Goal: Transaction & Acquisition: Book appointment/travel/reservation

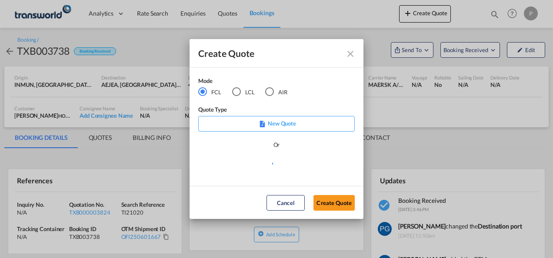
click at [269, 94] on div "AIR" at bounding box center [269, 91] width 9 height 9
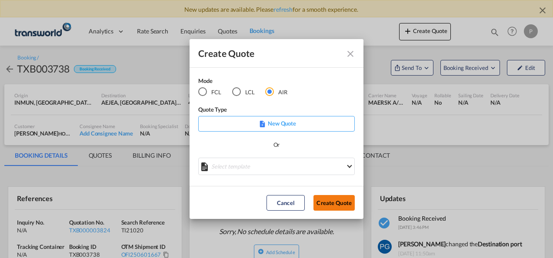
click at [330, 204] on button "Create Quote" at bounding box center [334, 203] width 41 height 16
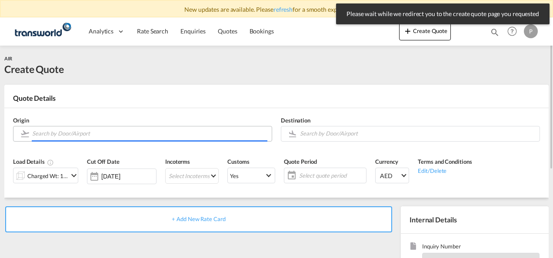
click at [81, 134] on input "Search by Door/Airport" at bounding box center [149, 133] width 235 height 15
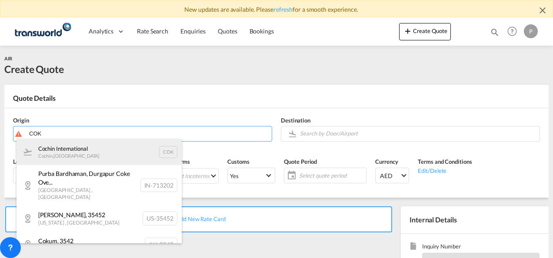
click at [77, 150] on div "Cochin International Cochin , [GEOGRAPHIC_DATA] COK" at bounding box center [99, 152] width 165 height 26
type input "Cochin International, Cochin, COK"
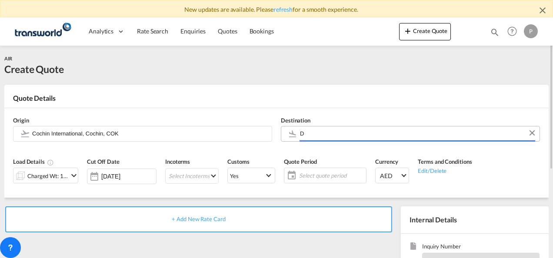
click at [308, 133] on input "D" at bounding box center [417, 133] width 235 height 15
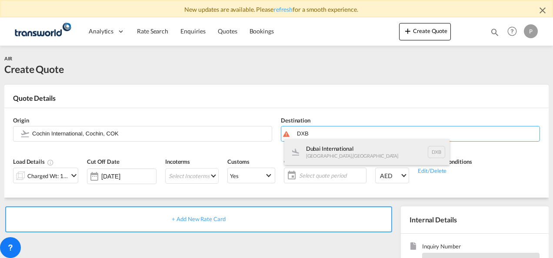
click at [314, 152] on div "Dubai International [GEOGRAPHIC_DATA] , [GEOGRAPHIC_DATA] DXB" at bounding box center [366, 152] width 165 height 26
type input "Dubai International, [GEOGRAPHIC_DATA], DXB"
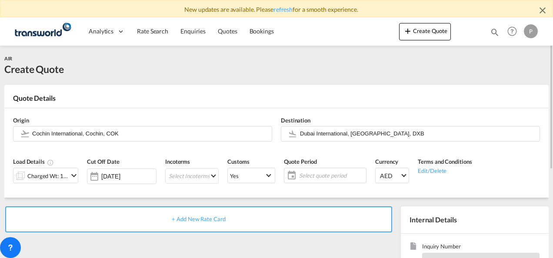
click at [69, 174] on md-icon "icon-chevron-down" at bounding box center [74, 176] width 10 height 10
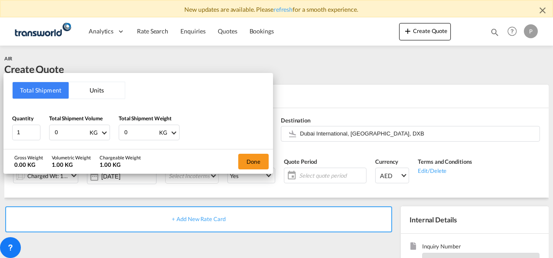
click at [68, 134] on input "0" at bounding box center [71, 132] width 35 height 15
type input "1854"
click at [133, 133] on input "0" at bounding box center [141, 132] width 35 height 15
type input "1538"
click at [248, 161] on button "Done" at bounding box center [253, 162] width 30 height 16
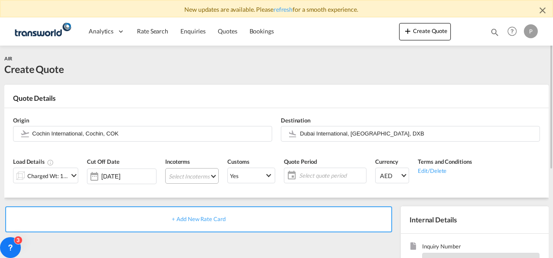
click at [179, 174] on md-select "Select Incoterms FCA - import Free Carrier FAS - export Free Alongside Ship DPU…" at bounding box center [191, 176] width 53 height 16
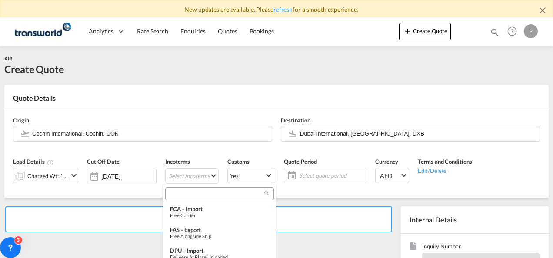
click at [181, 194] on input "search" at bounding box center [216, 194] width 97 height 8
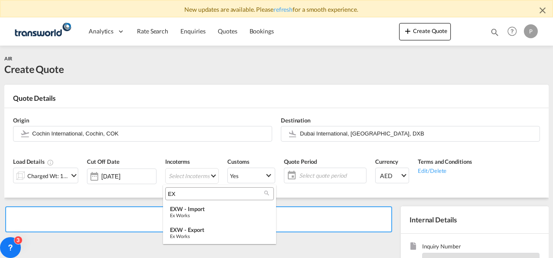
type input "E"
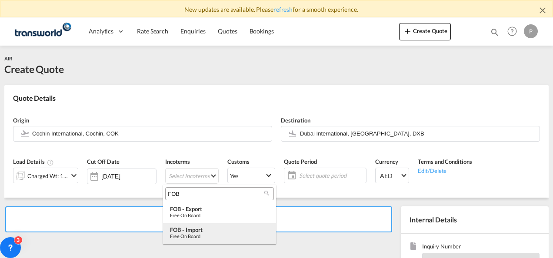
type input "FOB"
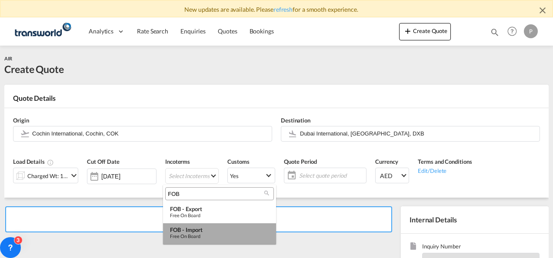
click at [194, 228] on div "FOB - import" at bounding box center [219, 230] width 99 height 7
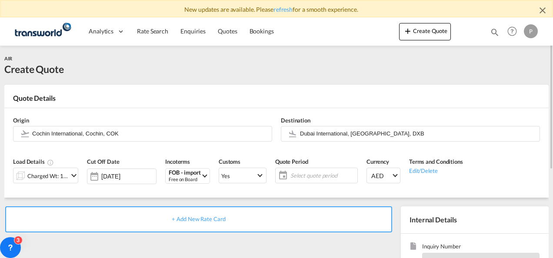
click at [300, 177] on span "Select quote period" at bounding box center [323, 176] width 65 height 8
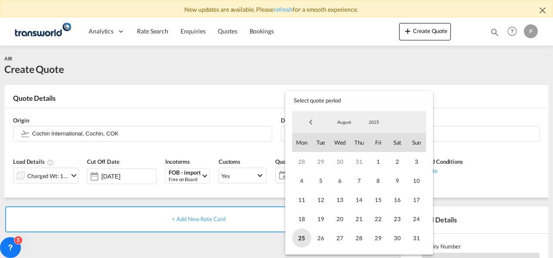
click at [306, 237] on span "25" at bounding box center [301, 238] width 19 height 19
click at [417, 234] on span "31" at bounding box center [416, 238] width 19 height 19
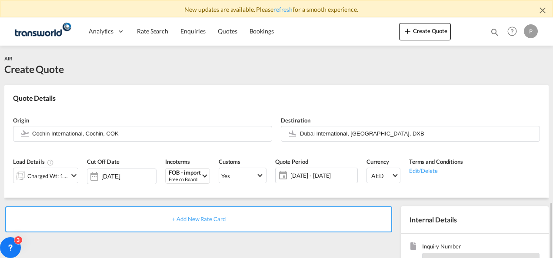
scroll to position [140, 0]
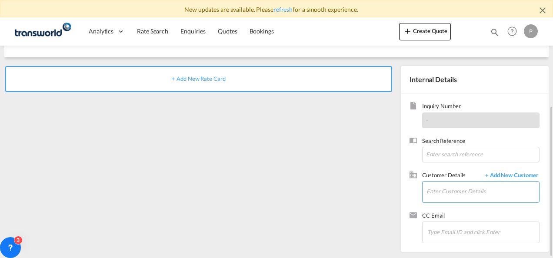
click at [442, 191] on input "Enter Customer Details" at bounding box center [483, 192] width 113 height 20
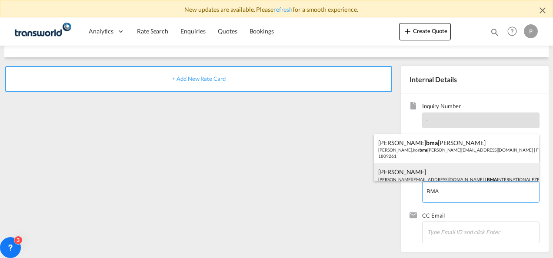
click at [444, 177] on div "[PERSON_NAME] [EMAIL_ADDRESS][DOMAIN_NAME] | BMA INTERNATIONAL FZE | 70899" at bounding box center [456, 179] width 165 height 30
type input "BMA INTERNATIONAL FZE, [PERSON_NAME], [PERSON_NAME][EMAIL_ADDRESS][DOMAIN_NAME]"
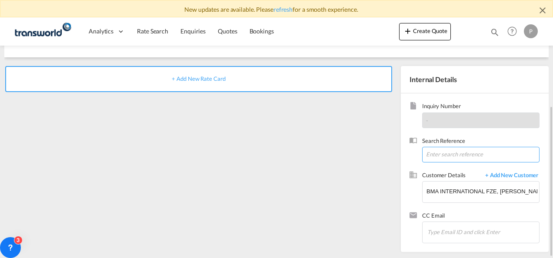
click at [438, 154] on input at bounding box center [480, 155] width 117 height 16
paste input "176 14526772"
type input "176 14526772"
click at [210, 81] on span "+ Add New Rate Card" at bounding box center [198, 78] width 53 height 7
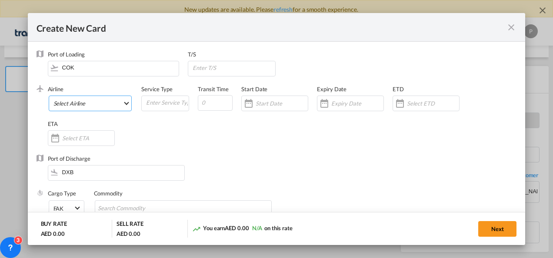
click at [107, 104] on md-select "Select Airline AIR EXPRESS S.A. (1166- / -) CMA CGM Air Cargo (1140-2C / -) DDW…" at bounding box center [91, 104] width 84 height 16
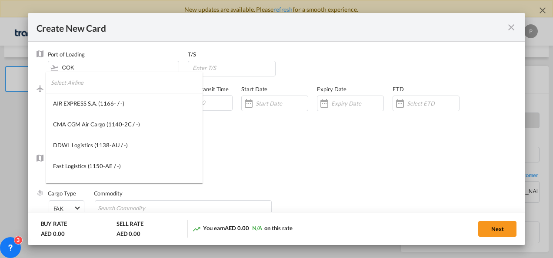
click at [98, 84] on input "search" at bounding box center [127, 82] width 152 height 21
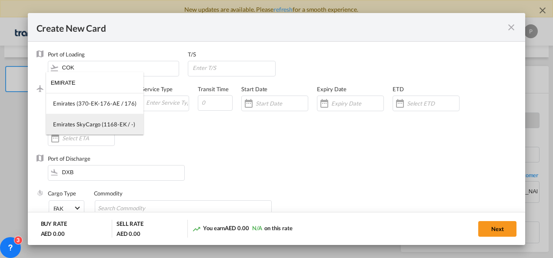
type input "EMIRATE"
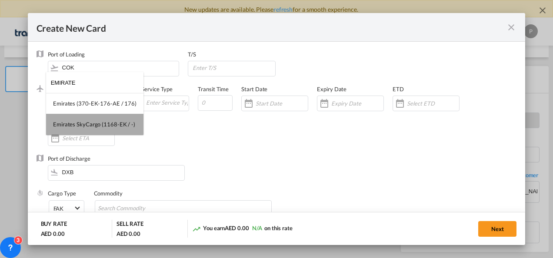
click at [101, 121] on div "Emirates SkyCargo (1168-EK / -)" at bounding box center [94, 124] width 82 height 8
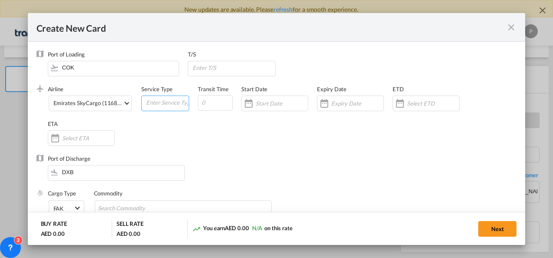
click at [150, 102] on input "Create New CardPort ..." at bounding box center [166, 102] width 43 height 13
type input "FOB IMPORT"
click at [340, 104] on input "Create New CardPort ..." at bounding box center [357, 103] width 52 height 7
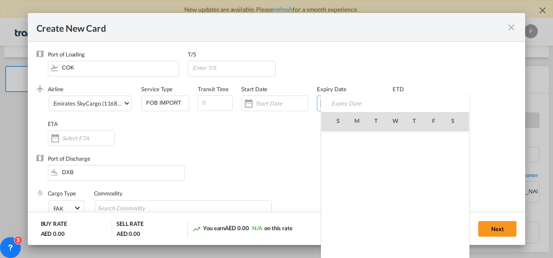
scroll to position [201366, 0]
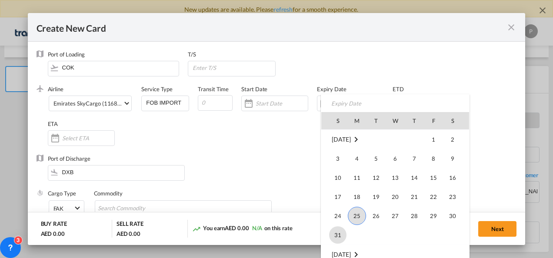
click at [335, 238] on span "31" at bounding box center [337, 235] width 17 height 17
type input "[DATE]"
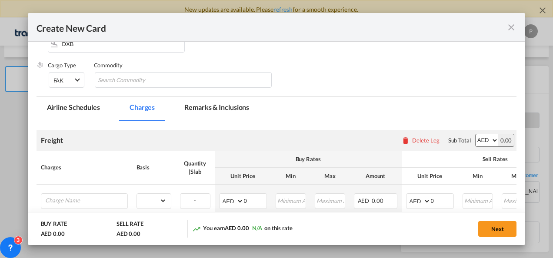
scroll to position [129, 0]
click at [130, 82] on input "Chips input." at bounding box center [138, 80] width 80 height 14
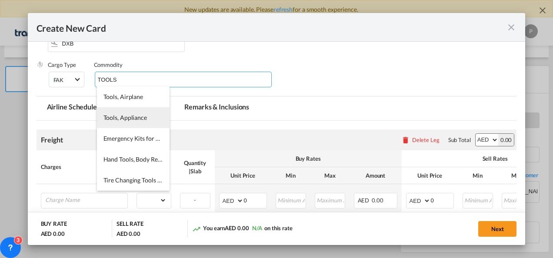
type input "TOOLS"
click at [122, 117] on span "Tools, Appliance" at bounding box center [125, 117] width 43 height 7
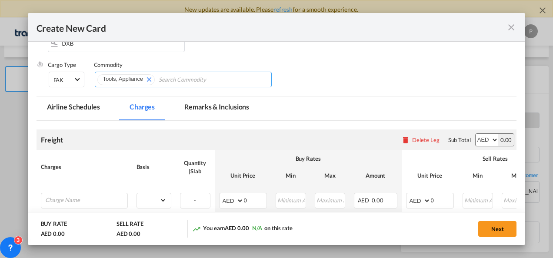
scroll to position [206, 0]
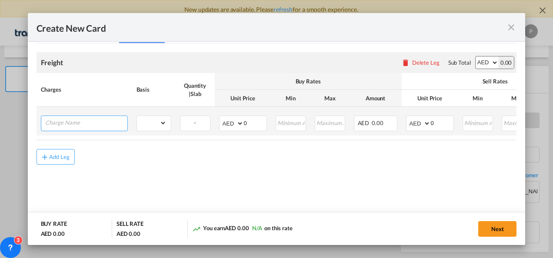
click at [108, 126] on input "Charge Name" at bounding box center [86, 122] width 82 height 13
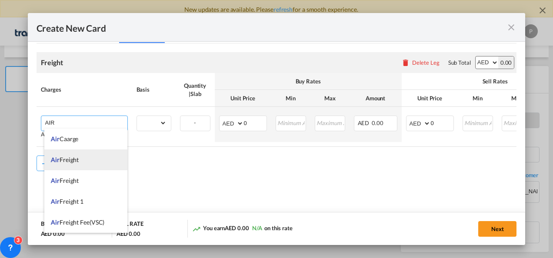
click at [66, 167] on li "Air Freight" at bounding box center [85, 160] width 83 height 21
type input "Air Freight"
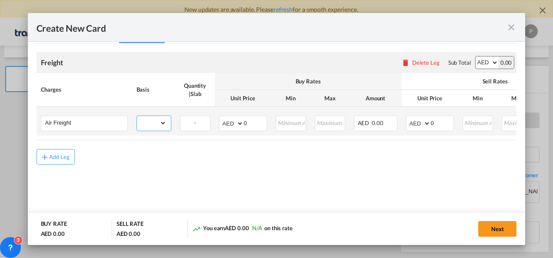
click at [165, 121] on select "gross_weight volumetric_weight per_shipment per_bl per_km % on air freight per_…" at bounding box center [152, 123] width 30 height 14
select select "per_shipment"
click at [137, 116] on select "gross_weight volumetric_weight per_shipment per_bl per_km % on air freight per_…" at bounding box center [152, 123] width 30 height 14
click at [254, 126] on input "0" at bounding box center [255, 122] width 23 height 13
type input "600"
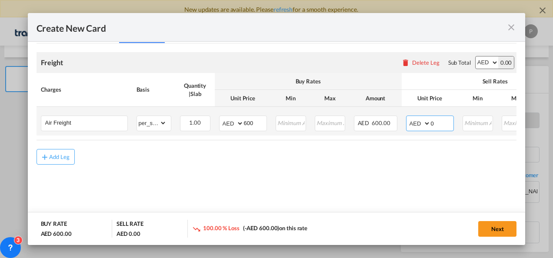
click at [439, 123] on input "0" at bounding box center [442, 122] width 23 height 13
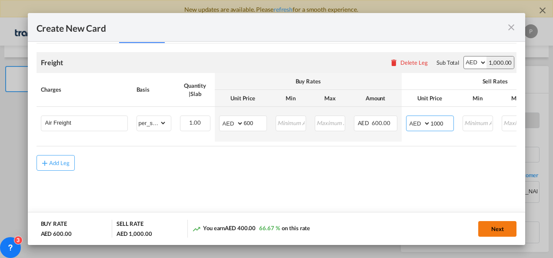
type input "1000"
click at [493, 229] on button "Next" at bounding box center [497, 229] width 38 height 16
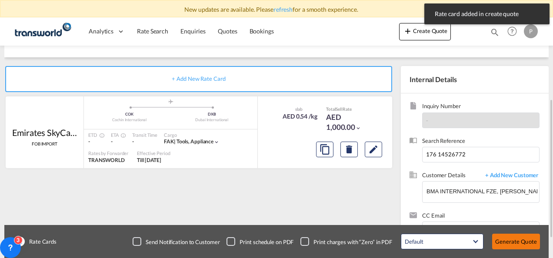
click at [513, 238] on button "Generate Quote" at bounding box center [516, 242] width 48 height 16
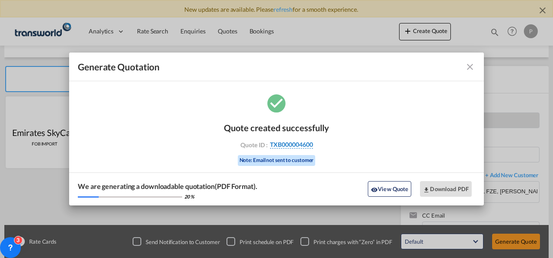
click at [294, 144] on span "TXB000004600" at bounding box center [291, 145] width 43 height 8
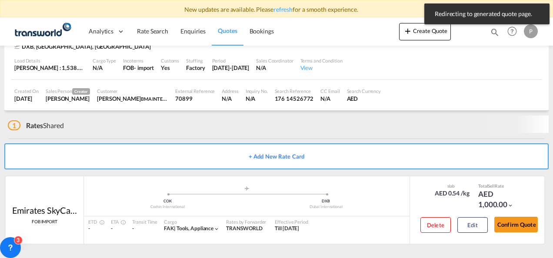
scroll to position [70, 0]
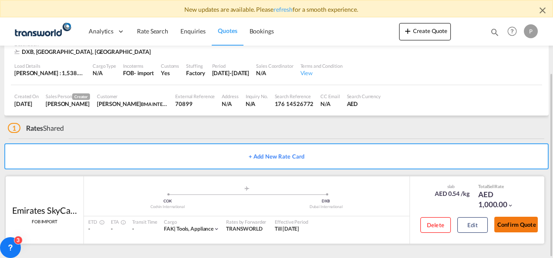
click at [512, 220] on button "Confirm Quote" at bounding box center [516, 225] width 43 height 16
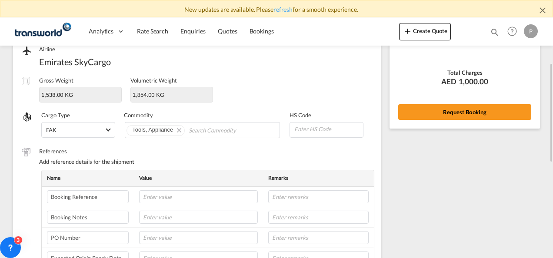
scroll to position [112, 0]
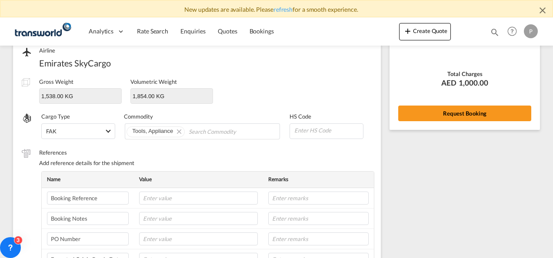
click at [542, 11] on md-icon "icon-close" at bounding box center [543, 10] width 10 height 10
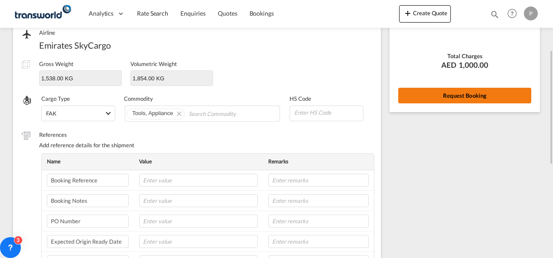
click at [481, 96] on button "Request Booking" at bounding box center [464, 96] width 133 height 16
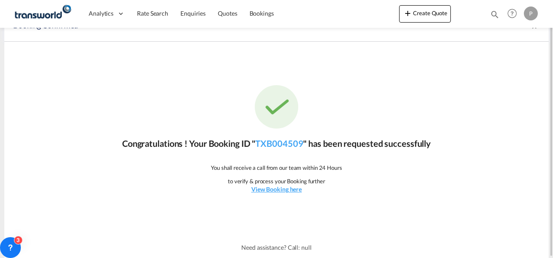
scroll to position [16, 0]
click at [286, 144] on link "TXB004509" at bounding box center [279, 144] width 48 height 10
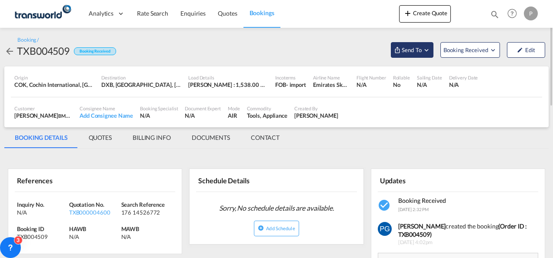
click at [420, 49] on span "Send To" at bounding box center [412, 50] width 22 height 9
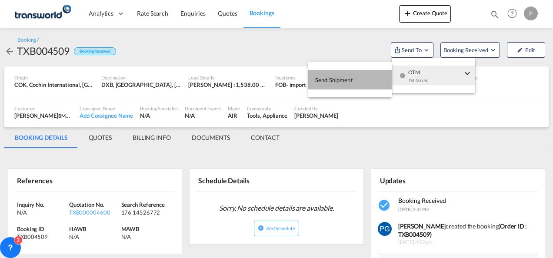
click at [360, 82] on button "Send Shipment" at bounding box center [350, 80] width 84 height 20
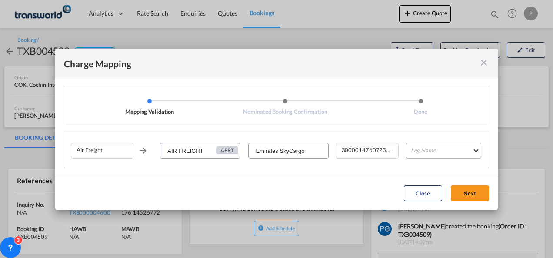
click at [424, 145] on md-select "Leg Name HANDLING ORIGIN HANDLING DESTINATION OTHERS TL PICK UP CUSTOMS ORIGIN …" at bounding box center [443, 151] width 75 height 16
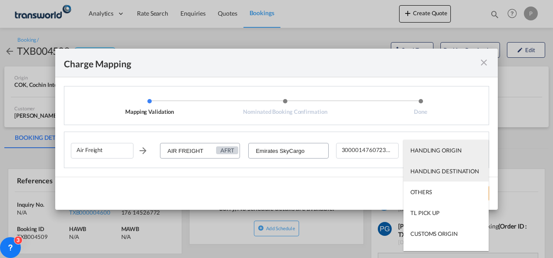
scroll to position [56, 0]
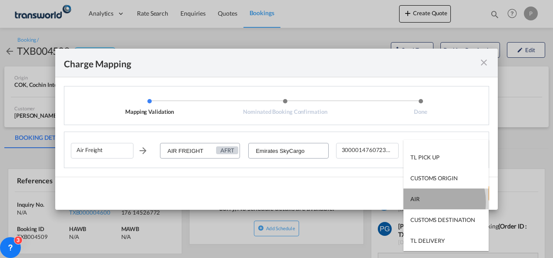
click at [423, 202] on md-option "AIR" at bounding box center [446, 199] width 85 height 21
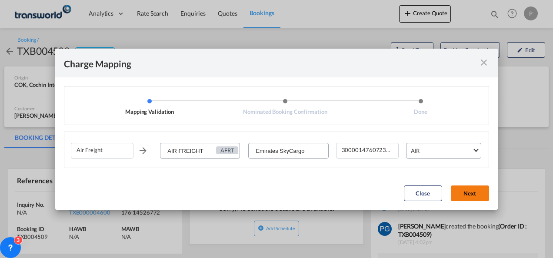
click at [466, 191] on button "Next" at bounding box center [470, 194] width 38 height 16
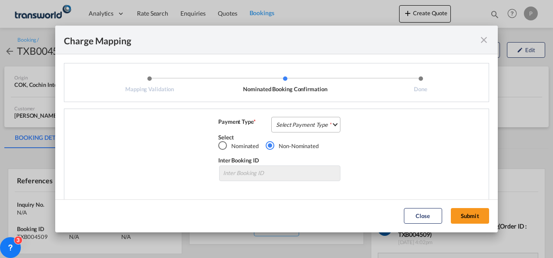
click at [315, 122] on md-select "Select Payment Type COLLECT PREPAID" at bounding box center [305, 125] width 69 height 16
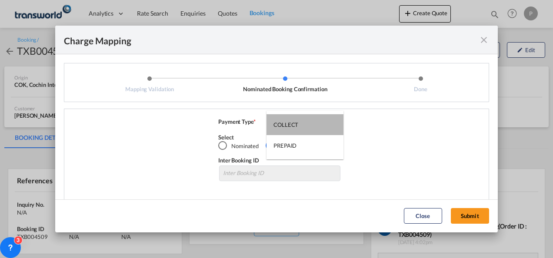
click at [315, 122] on md-option "COLLECT" at bounding box center [305, 124] width 77 height 21
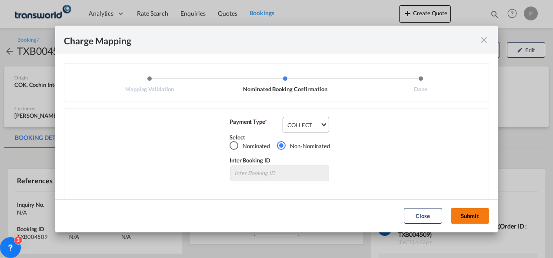
click at [465, 218] on button "Submit" at bounding box center [470, 216] width 38 height 16
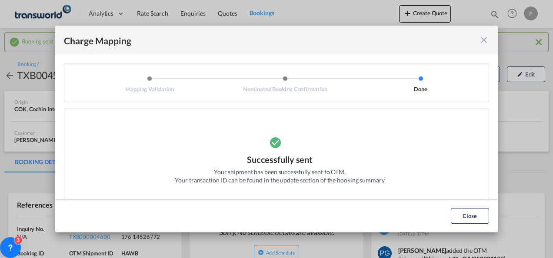
click at [485, 41] on md-icon "icon-close fg-AAA8AD cursor" at bounding box center [484, 40] width 10 height 10
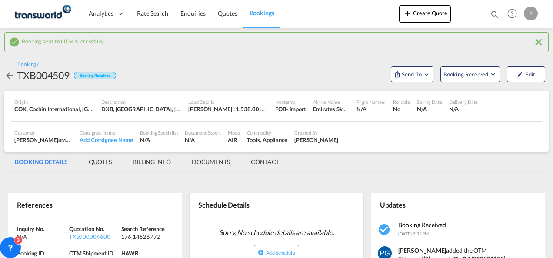
scroll to position [104, 0]
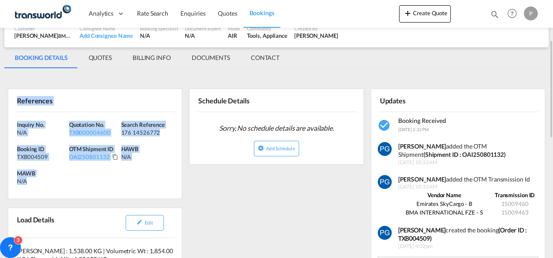
drag, startPoint x: 17, startPoint y: 97, endPoint x: 41, endPoint y: 178, distance: 83.9
click at [41, 178] on div "References Inquiry No. N/A Quotation No. TXB000004600 Search Reference 176 1452…" at bounding box center [95, 144] width 174 height 110
copy div "References Inquiry No. N/A Quotation No. TXB000004600 Search Reference 176 1452…"
click at [431, 5] on button "Create Quote" at bounding box center [425, 13] width 52 height 17
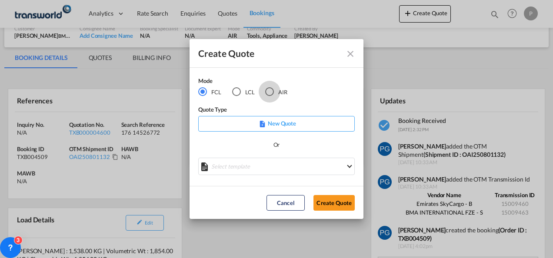
click at [270, 93] on div "AIR" at bounding box center [269, 91] width 9 height 9
click at [329, 207] on button "Create Quote" at bounding box center [334, 203] width 41 height 16
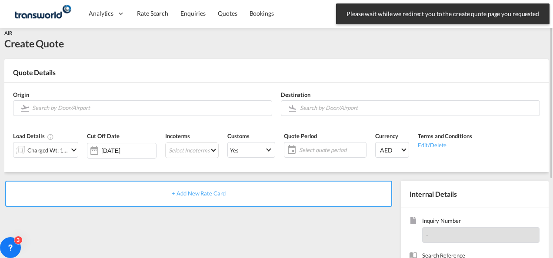
scroll to position [7, 0]
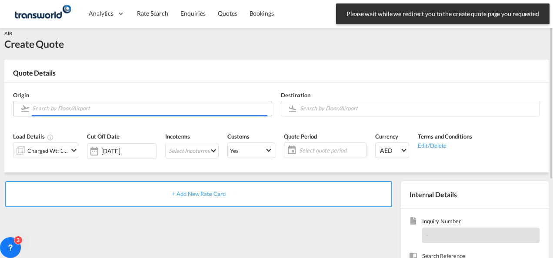
click at [96, 110] on input "Search by Door/Airport" at bounding box center [149, 108] width 235 height 15
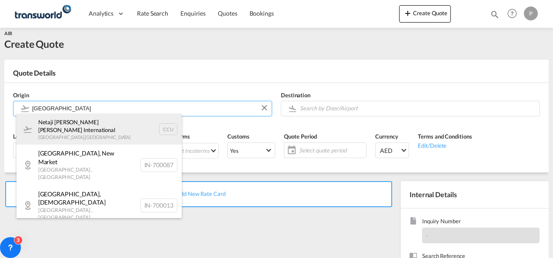
click at [87, 127] on div "Netaji [PERSON_NAME] [PERSON_NAME] International [GEOGRAPHIC_DATA] , [GEOGRAPHI…" at bounding box center [99, 129] width 165 height 31
type input "Netaji [PERSON_NAME] [PERSON_NAME] International, [GEOGRAPHIC_DATA], CCU"
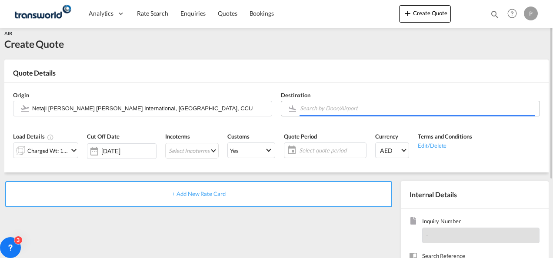
click at [320, 113] on input "Search by Door/Airport" at bounding box center [417, 108] width 235 height 15
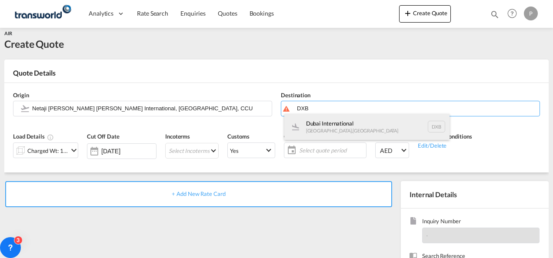
click at [341, 128] on div "Dubai International [GEOGRAPHIC_DATA] , [GEOGRAPHIC_DATA] DXB" at bounding box center [366, 127] width 165 height 26
type input "Dubai International, [GEOGRAPHIC_DATA], DXB"
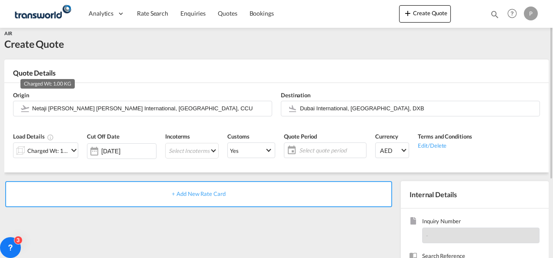
click at [57, 149] on div "Charged Wt: 1.00 KG" at bounding box center [47, 151] width 41 height 12
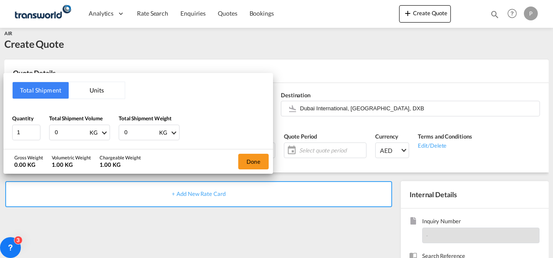
click at [73, 128] on input "0" at bounding box center [71, 132] width 35 height 15
type input "3600"
click at [136, 137] on input "0" at bounding box center [141, 132] width 35 height 15
type input "2"
type input "3577"
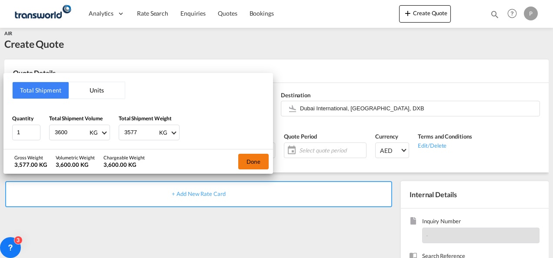
click at [250, 158] on button "Done" at bounding box center [253, 162] width 30 height 16
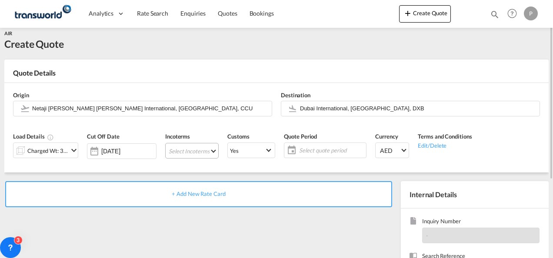
click at [179, 150] on md-select "Select Incoterms FCA - import Free Carrier FAS - export Free Alongside Ship DPU…" at bounding box center [191, 151] width 53 height 16
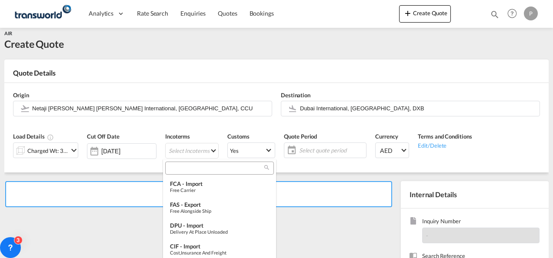
click at [184, 167] on input "search" at bounding box center [216, 169] width 97 height 8
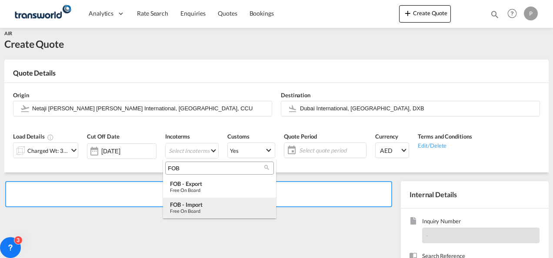
type input "FOB"
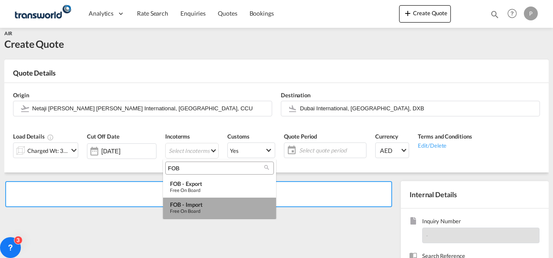
click at [198, 205] on div "FOB - import" at bounding box center [219, 204] width 99 height 7
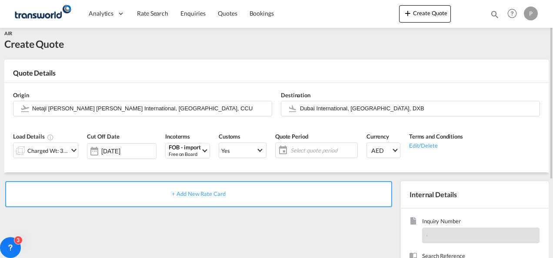
click at [306, 153] on span "Select quote period" at bounding box center [323, 151] width 65 height 8
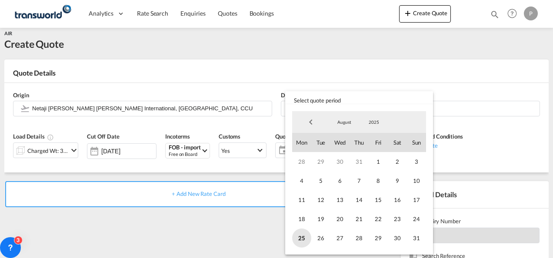
click at [305, 240] on span "25" at bounding box center [301, 238] width 19 height 19
click at [413, 239] on span "31" at bounding box center [416, 238] width 19 height 19
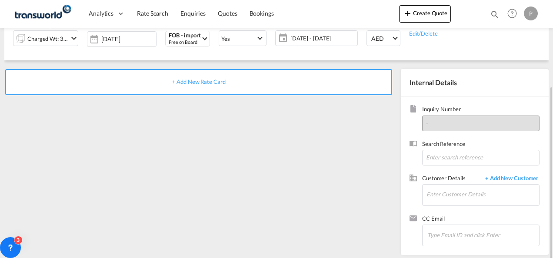
scroll to position [123, 0]
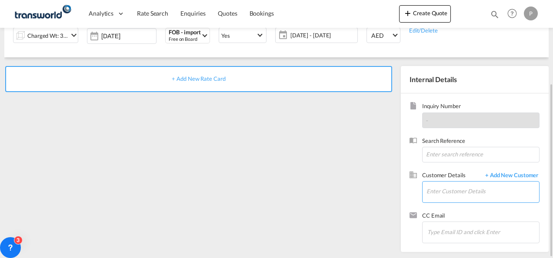
click at [443, 194] on input "Enter Customer Details" at bounding box center [483, 192] width 113 height 20
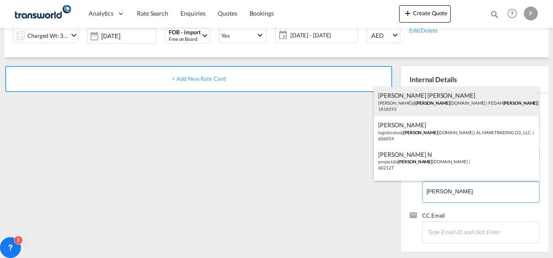
click at [428, 109] on div "[PERSON_NAME] [PERSON_NAME] [PERSON_NAME]@ [PERSON_NAME] [DOMAIN_NAME] | FEDAH …" at bounding box center [456, 102] width 165 height 30
type input "FEDAH ALMADINA GOODS WHOLESALERS CO. L.L.C, [PERSON_NAME] [PERSON_NAME], [PERSO…"
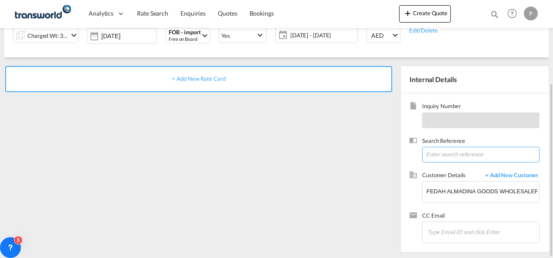
paste input "17614507205"
type input "17614507205"
click at [216, 78] on span "+ Add New Rate Card" at bounding box center [198, 78] width 53 height 7
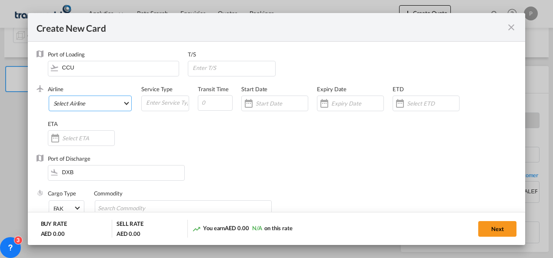
click at [94, 104] on md-select "Select Airline AIR EXPRESS S.A. (1166- / -) CMA CGM Air Cargo (1140-2C / -) DDW…" at bounding box center [91, 104] width 84 height 16
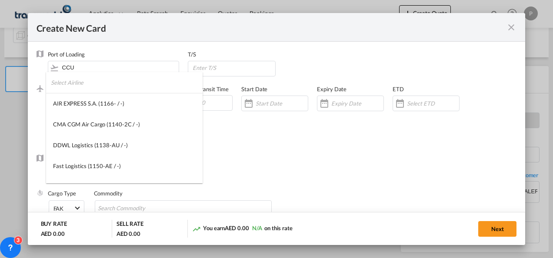
click at [84, 86] on input "search" at bounding box center [127, 82] width 152 height 21
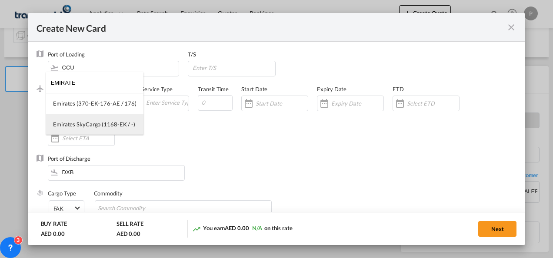
type input "EMIRATE"
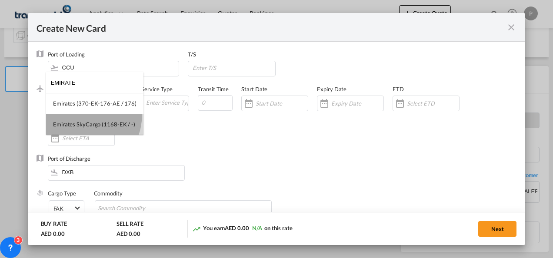
click at [86, 116] on md-option "Emirates SkyCargo (1168-EK / -)" at bounding box center [94, 124] width 97 height 21
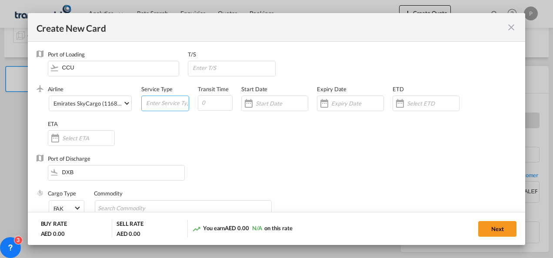
click at [155, 103] on input "Create New Card ..." at bounding box center [166, 102] width 43 height 13
type input "FOB IMPORT"
click at [338, 102] on input "Create New Card ..." at bounding box center [357, 103] width 52 height 7
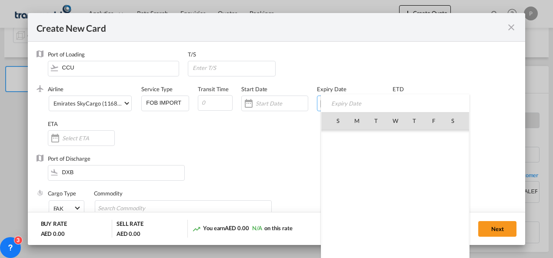
scroll to position [201366, 0]
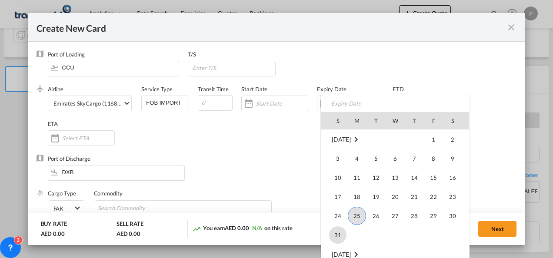
click at [338, 227] on span "31" at bounding box center [337, 235] width 17 height 17
type input "[DATE]"
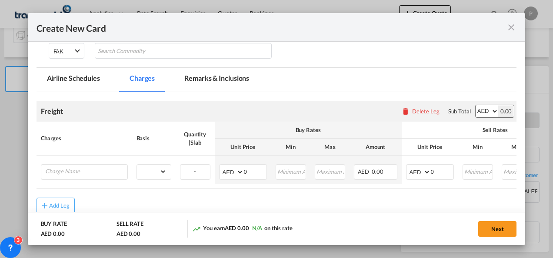
scroll to position [158, 0]
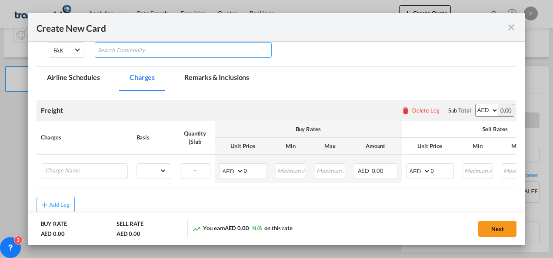
click at [160, 48] on input "Search Commodity" at bounding box center [138, 50] width 80 height 14
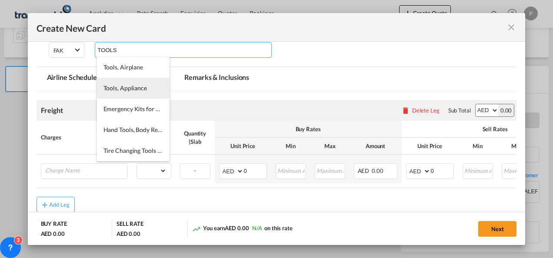
type input "TOOLS"
click at [141, 89] on span "Tools, Appliance" at bounding box center [125, 87] width 43 height 7
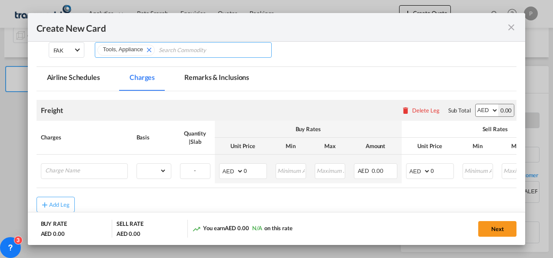
scroll to position [206, 0]
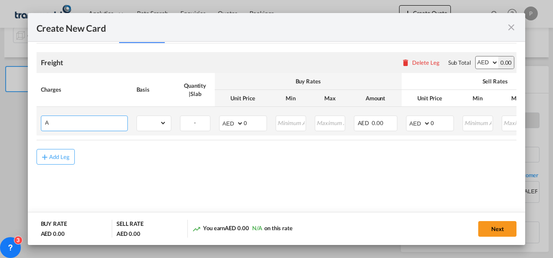
click at [71, 124] on input "A" at bounding box center [86, 122] width 82 height 13
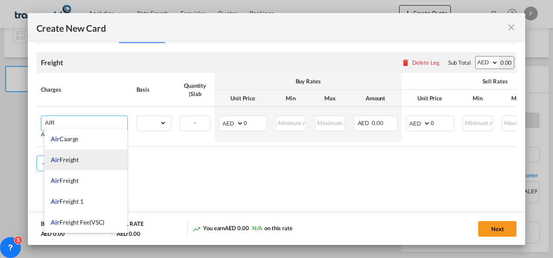
click at [72, 157] on span "Air Freight" at bounding box center [65, 159] width 28 height 7
type input "Air Freight"
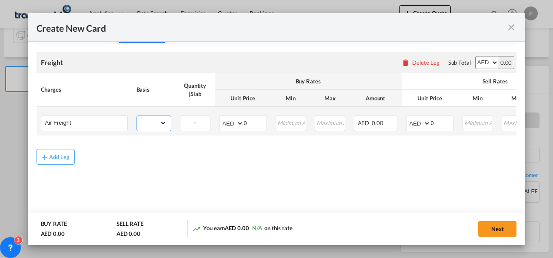
click at [160, 122] on select "gross_weight volumetric_weight per_shipment per_bl per_km % on air freight per_…" at bounding box center [152, 123] width 30 height 14
select select "per_shipment"
click at [137, 116] on select "gross_weight volumetric_weight per_shipment per_bl per_km % on air freight per_…" at bounding box center [152, 123] width 30 height 14
click at [224, 121] on select "AED AFN ALL AMD ANG AOA ARS AUD AWG AZN BAM BBD BDT BGN BHD BIF BMD BND [PERSON…" at bounding box center [232, 123] width 23 height 12
select select "string:USD"
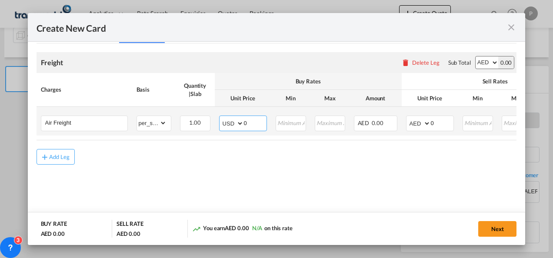
click at [221, 117] on select "AED AFN ALL AMD ANG AOA ARS AUD AWG AZN BAM BBD BDT BGN BHD BIF BMD BND [PERSON…" at bounding box center [232, 123] width 23 height 12
click at [253, 121] on input "0" at bounding box center [255, 122] width 23 height 13
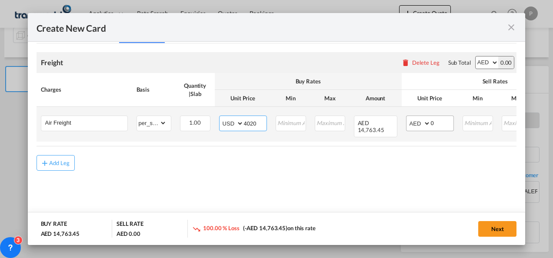
type input "4020"
click at [414, 119] on select "AED AFN ALL AMD ANG AOA ARS AUD AWG AZN BAM BBD BDT BGN BHD BIF BMD BND [PERSON…" at bounding box center [419, 123] width 23 height 12
select select "string:USD"
click at [408, 117] on select "AED AFN ALL AMD ANG AOA ARS AUD AWG AZN BAM BBD BDT BGN BHD BIF BMD BND [PERSON…" at bounding box center [419, 123] width 23 height 12
click at [438, 124] on input "0" at bounding box center [442, 122] width 23 height 13
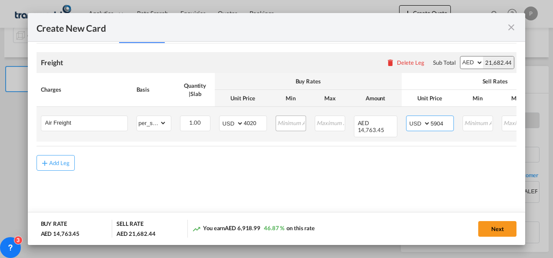
type input "5904"
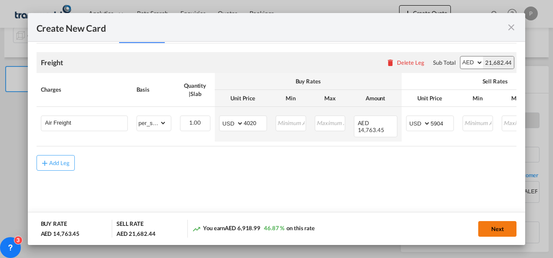
click at [496, 225] on button "Next" at bounding box center [497, 229] width 38 height 16
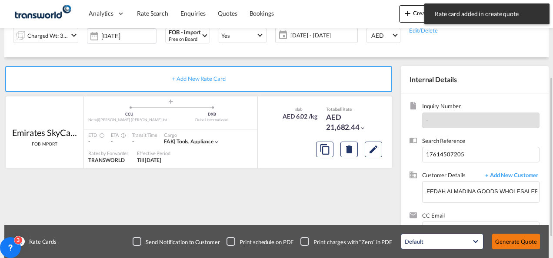
click at [512, 245] on button "Generate Quote" at bounding box center [516, 242] width 48 height 16
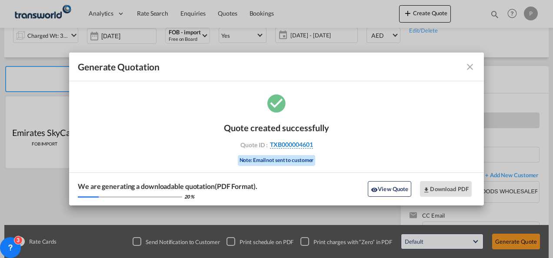
click at [285, 141] on span "TXB000004601" at bounding box center [291, 145] width 43 height 8
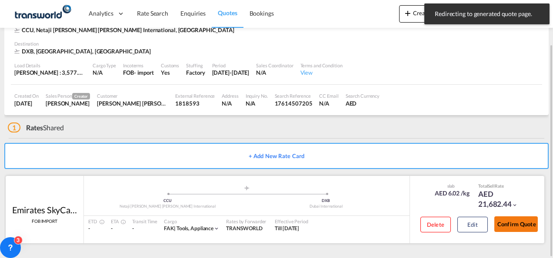
click at [512, 222] on button "Confirm Quote" at bounding box center [516, 225] width 43 height 16
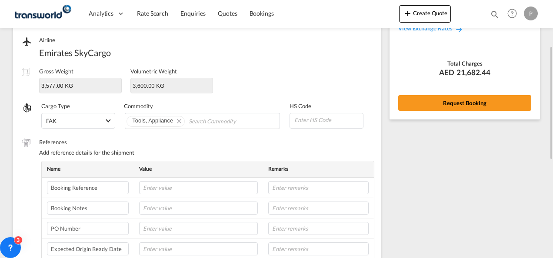
scroll to position [104, 0]
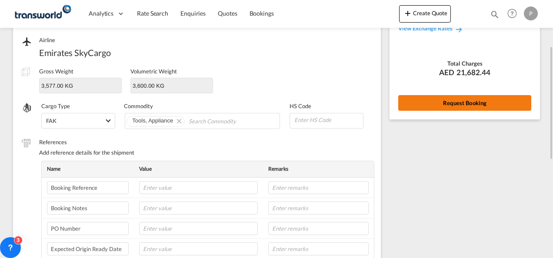
click at [463, 109] on button "Request Booking" at bounding box center [464, 103] width 133 height 16
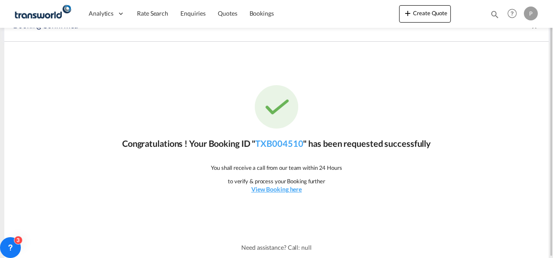
scroll to position [16, 0]
click at [280, 144] on link "TXB004510" at bounding box center [279, 144] width 48 height 10
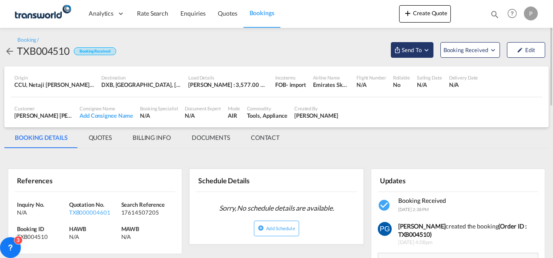
click at [415, 57] on button "Send To" at bounding box center [412, 50] width 43 height 16
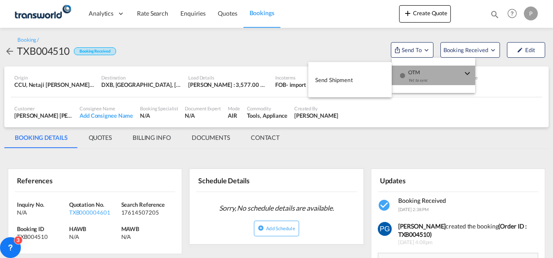
click at [393, 77] on button "OTM Yet to sync" at bounding box center [434, 76] width 84 height 20
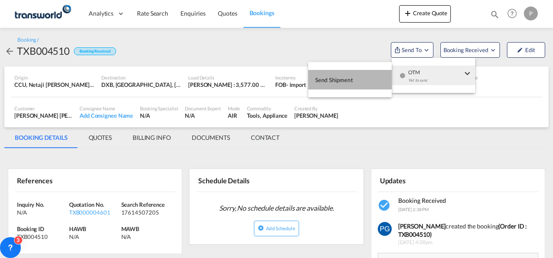
click at [355, 81] on button "Send Shipment" at bounding box center [350, 80] width 84 height 20
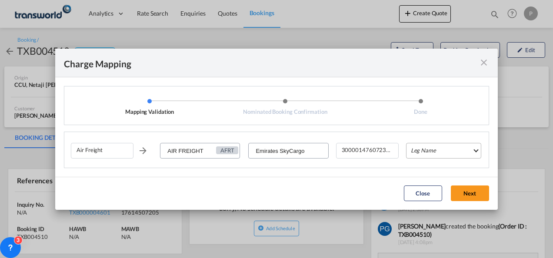
click at [418, 156] on md-select "Leg Name HANDLING ORIGIN HANDLING DESTINATION OTHERS TL PICK UP CUSTOMS ORIGIN …" at bounding box center [443, 151] width 75 height 16
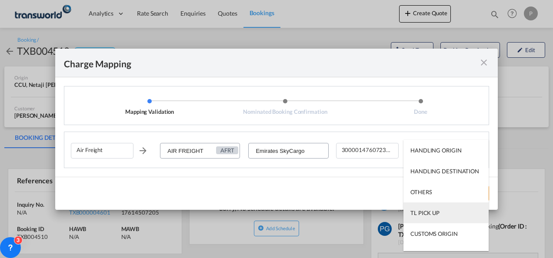
scroll to position [56, 0]
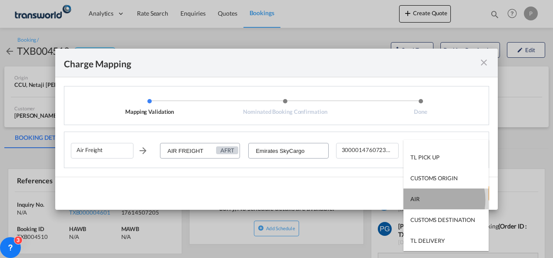
click at [425, 200] on md-option "AIR" at bounding box center [446, 199] width 85 height 21
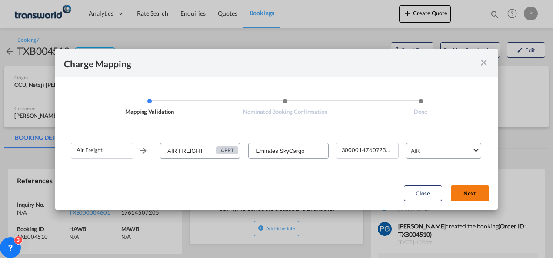
click at [462, 192] on button "Next" at bounding box center [470, 194] width 38 height 16
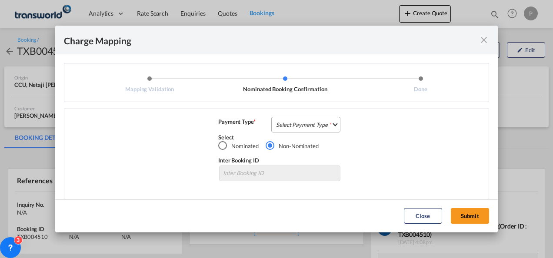
click at [316, 123] on md-select "Select Payment Type COLLECT PREPAID" at bounding box center [305, 125] width 69 height 16
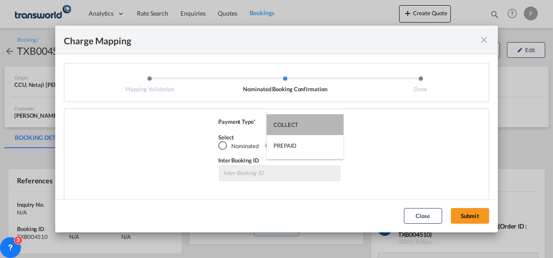
click at [316, 123] on md-option "COLLECT" at bounding box center [305, 124] width 77 height 21
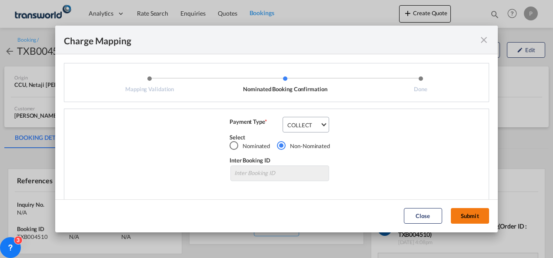
click at [471, 210] on button "Submit" at bounding box center [470, 216] width 38 height 16
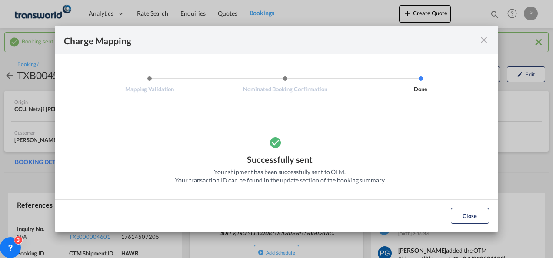
click at [483, 40] on md-icon "icon-close fg-AAA8AD cursor" at bounding box center [484, 40] width 10 height 10
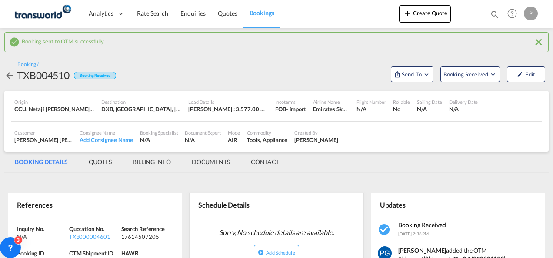
scroll to position [122, 0]
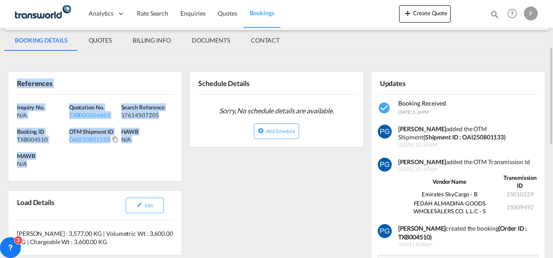
drag, startPoint x: 17, startPoint y: 84, endPoint x: 37, endPoint y: 170, distance: 88.7
click at [37, 170] on div "References Inquiry No. N/A Quotation No. TXB000004601 Search Reference 17614507…" at bounding box center [95, 126] width 174 height 110
copy div "References Inquiry No. N/A Quotation No. TXB000004601 Search Reference 17614507…"
